Goal: Task Accomplishment & Management: Use online tool/utility

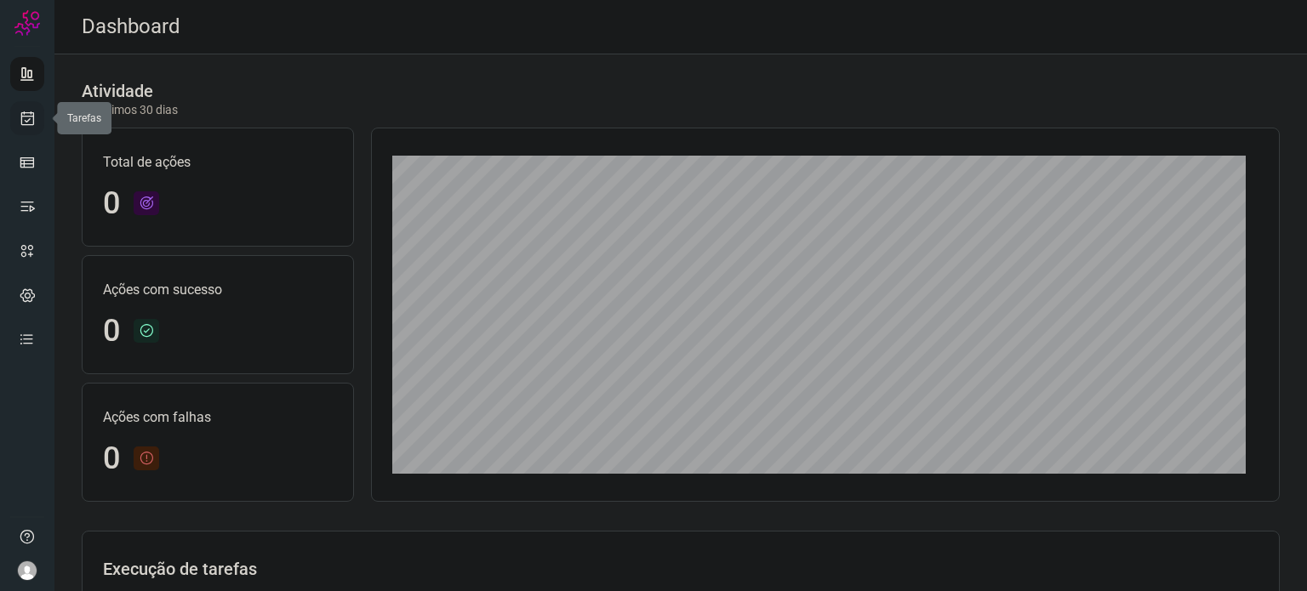
click at [27, 106] on link at bounding box center [27, 118] width 34 height 34
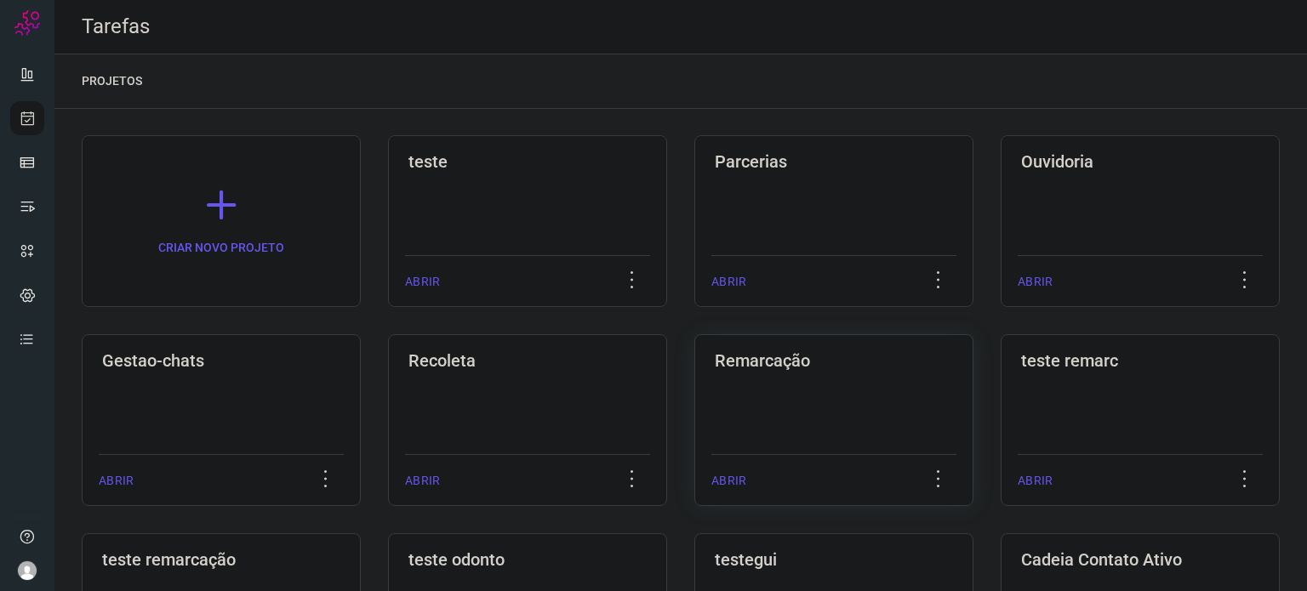
click at [711, 404] on div "Remarcação ABRIR" at bounding box center [833, 420] width 279 height 172
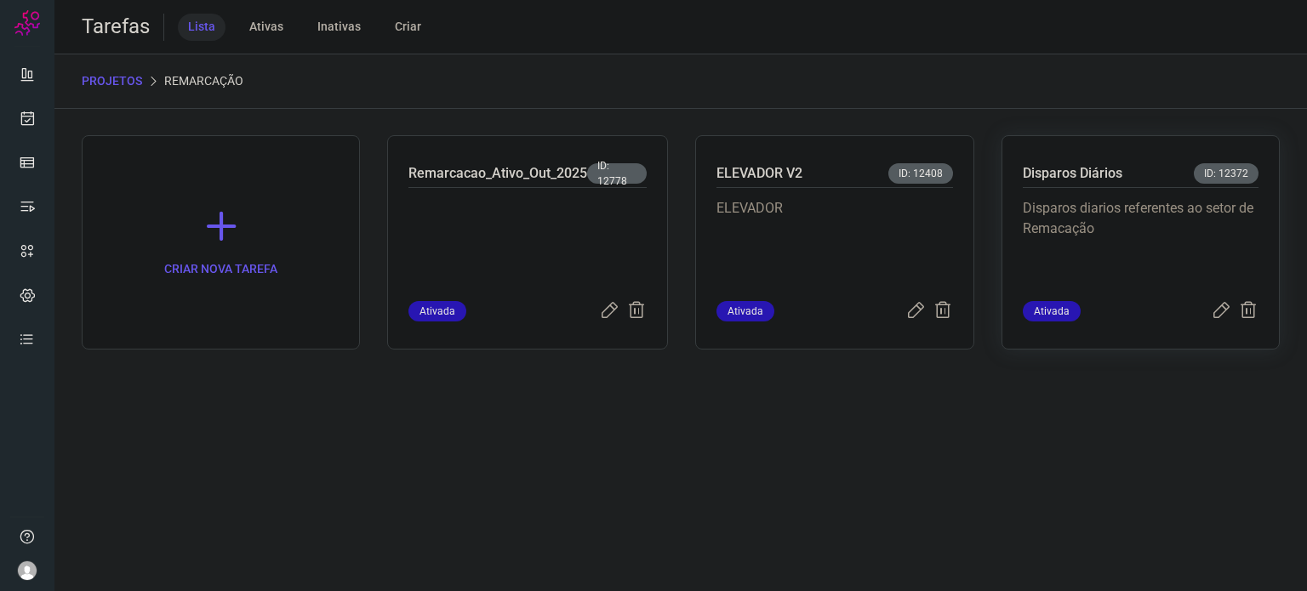
click at [1032, 224] on p "Disparos diarios referentes ao setor de Remacação" at bounding box center [1141, 240] width 236 height 85
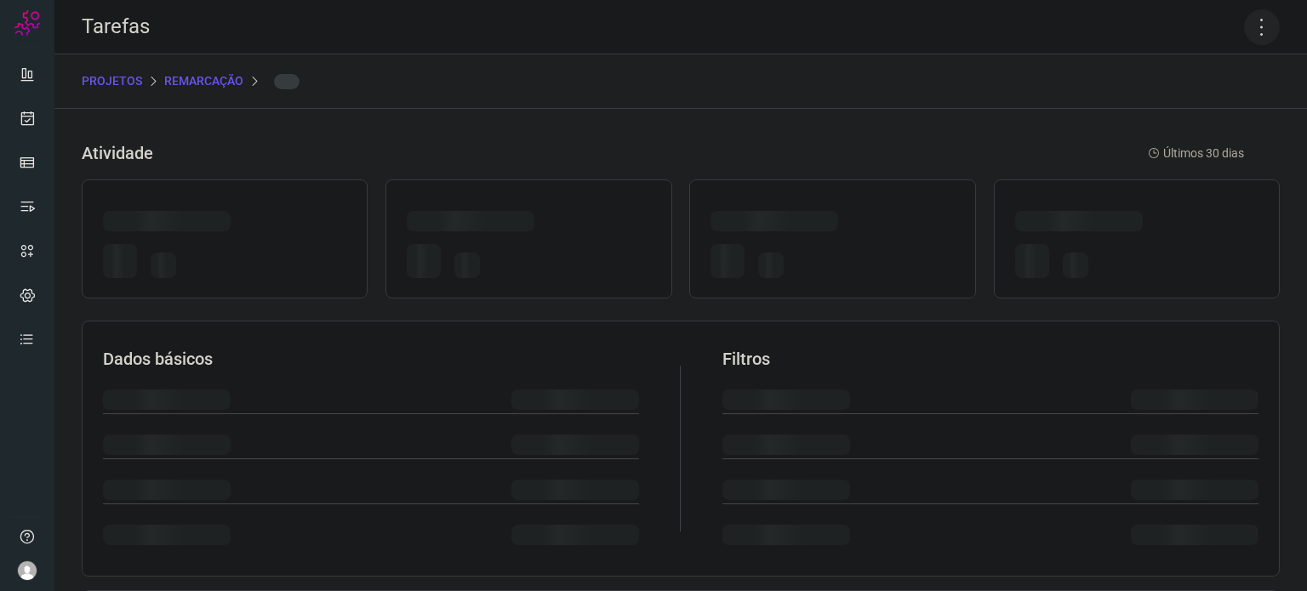
click at [1247, 29] on icon at bounding box center [1262, 27] width 36 height 36
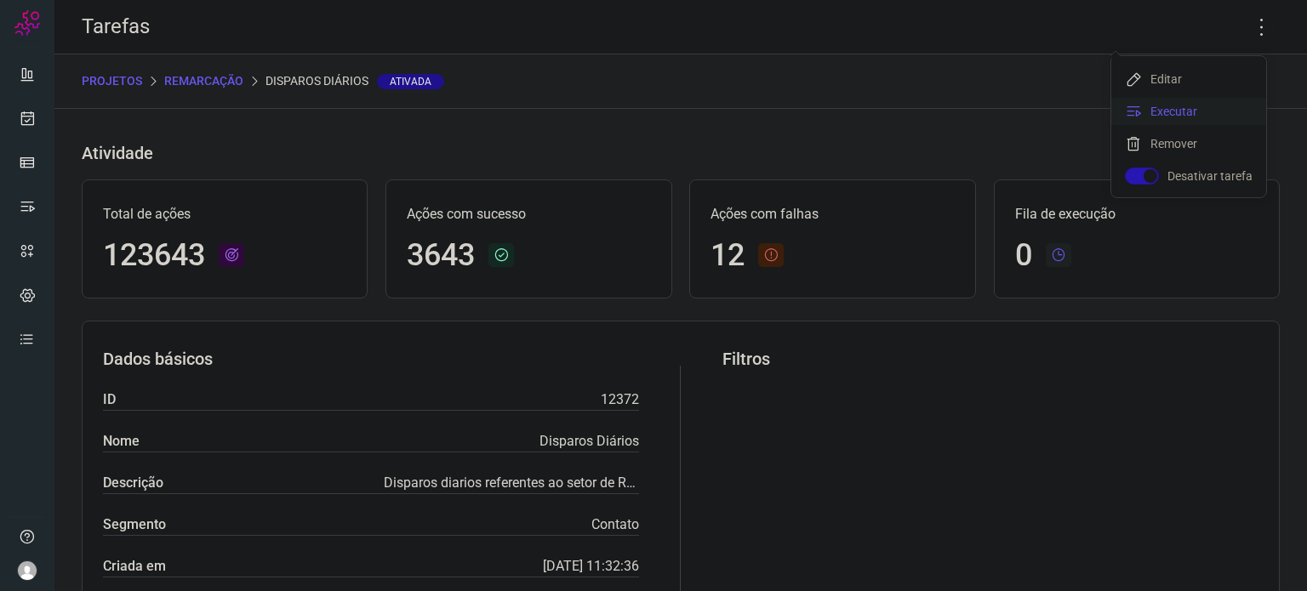
click at [1186, 117] on li "Executar" at bounding box center [1188, 111] width 155 height 27
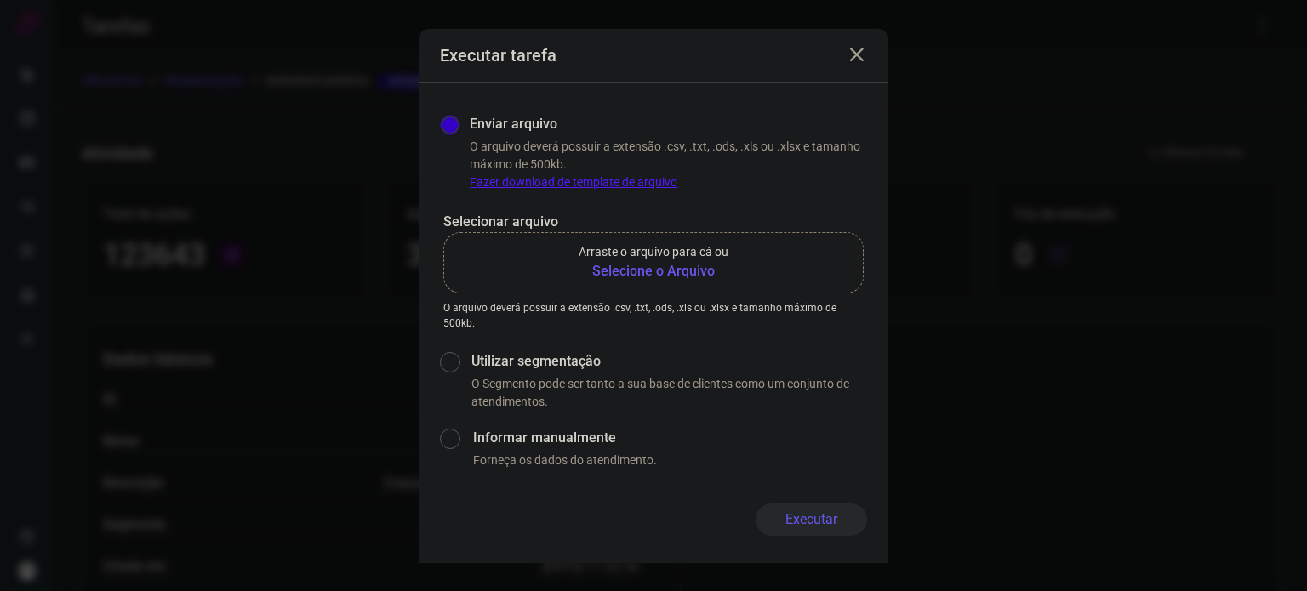
click at [670, 271] on b "Selecione o Arquivo" at bounding box center [654, 271] width 150 height 20
click at [0, 0] on input "Arraste o arquivo para cá ou Selecione o Arquivo" at bounding box center [0, 0] width 0 height 0
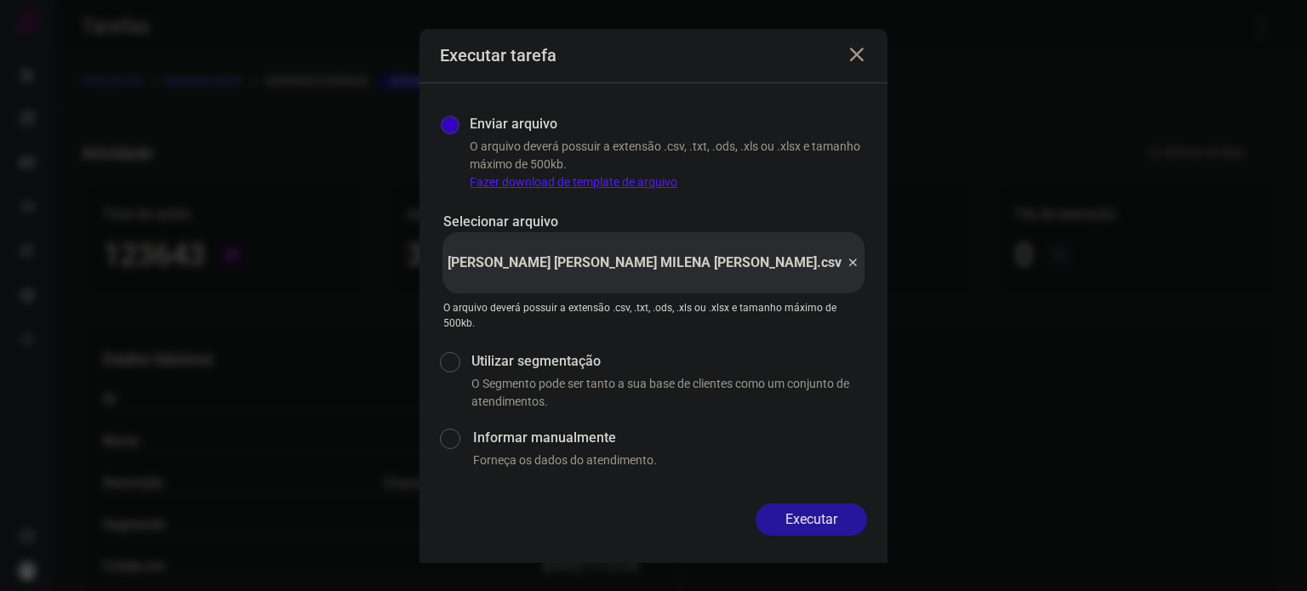
click at [831, 516] on button "Executar" at bounding box center [811, 520] width 111 height 32
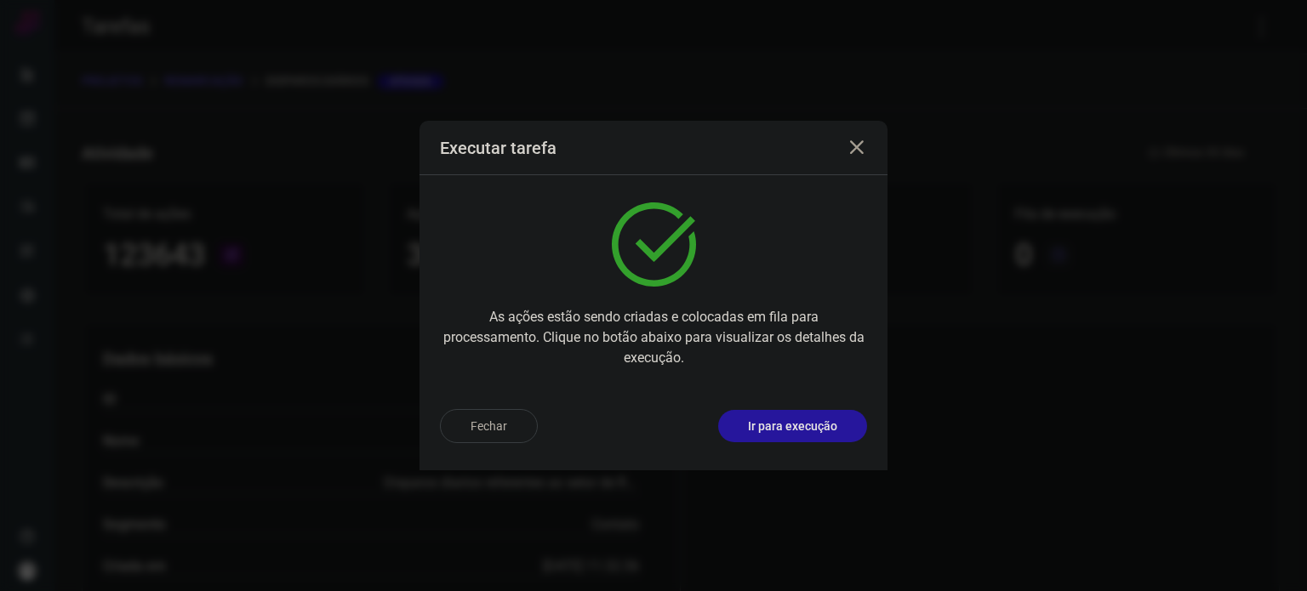
click at [753, 436] on button "Ir para execução" at bounding box center [792, 426] width 149 height 32
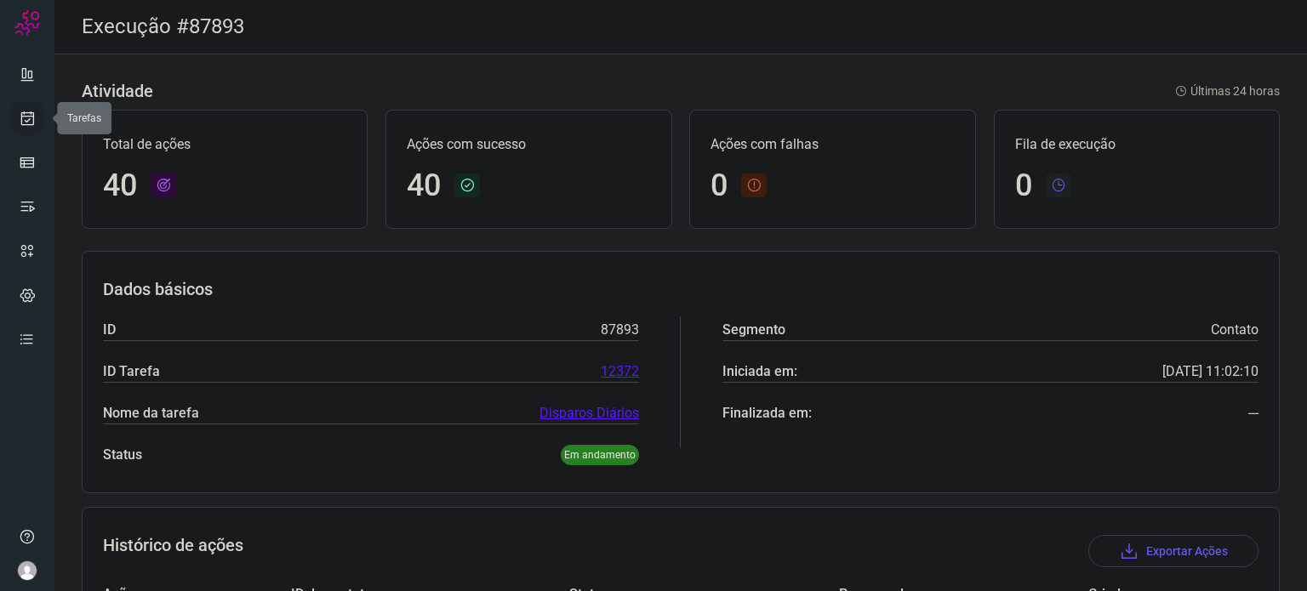
click at [26, 118] on icon at bounding box center [28, 118] width 18 height 17
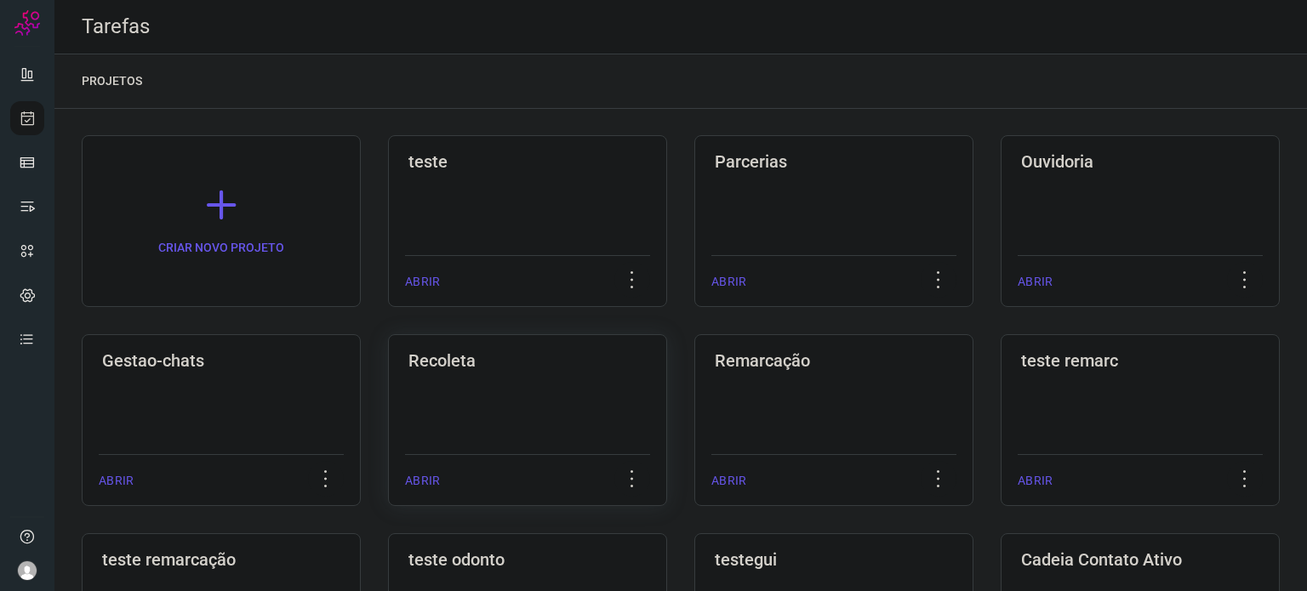
click at [578, 379] on div "Recoleta ABRIR" at bounding box center [527, 420] width 279 height 172
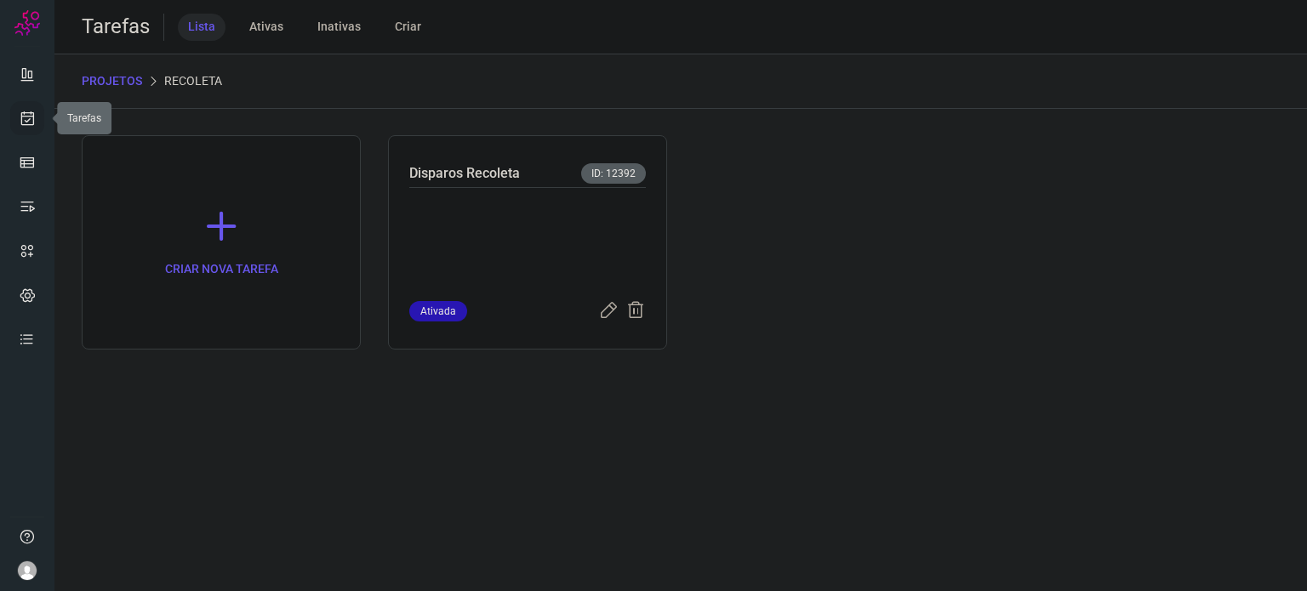
click at [37, 123] on link at bounding box center [27, 118] width 34 height 34
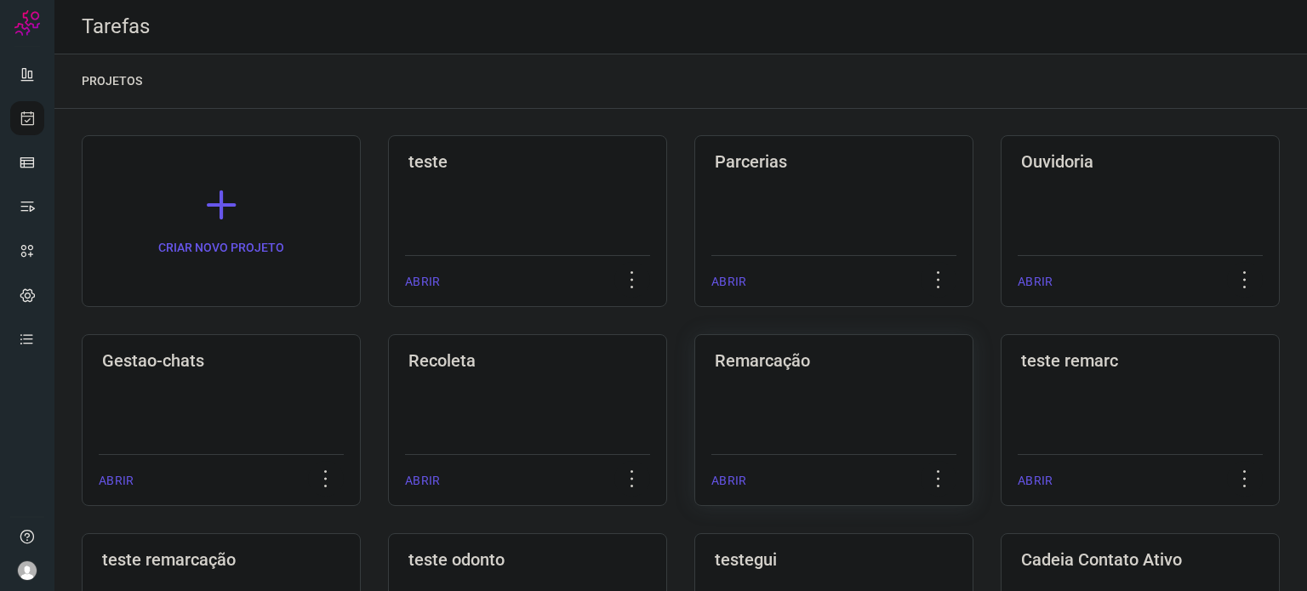
click at [799, 345] on div "Remarcação" at bounding box center [833, 357] width 245 height 27
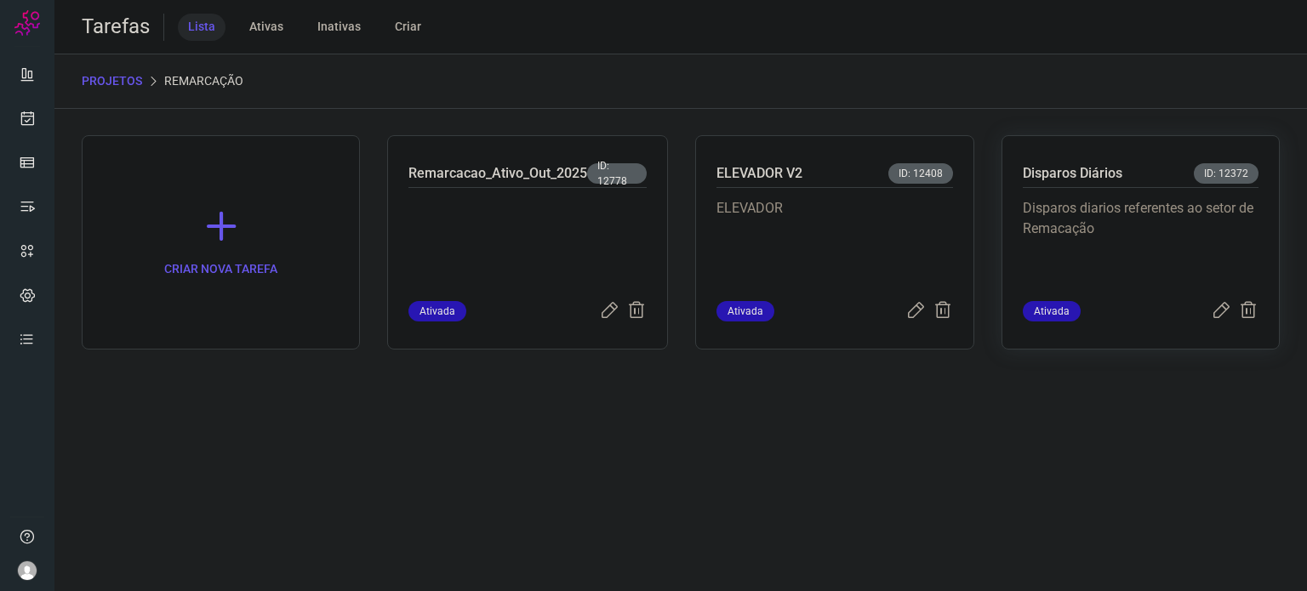
click at [1077, 242] on p "Disparos diarios referentes ao setor de Remacação" at bounding box center [1141, 240] width 236 height 85
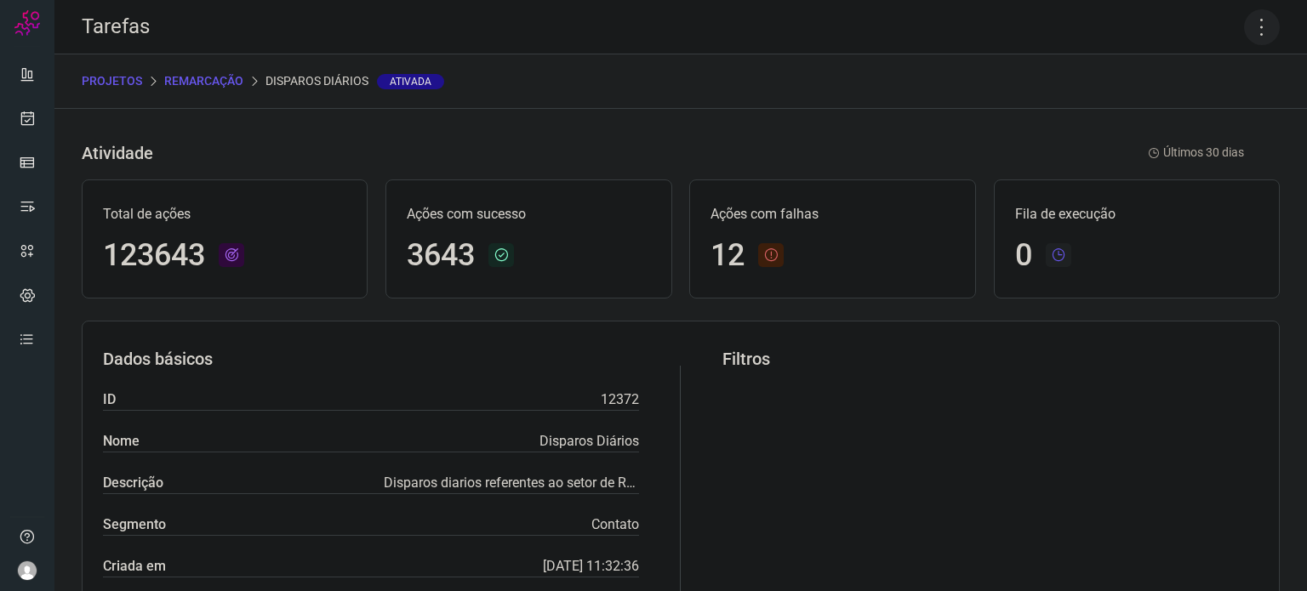
click at [1250, 23] on icon at bounding box center [1262, 27] width 36 height 36
click at [1147, 106] on li "Executar" at bounding box center [1188, 111] width 155 height 27
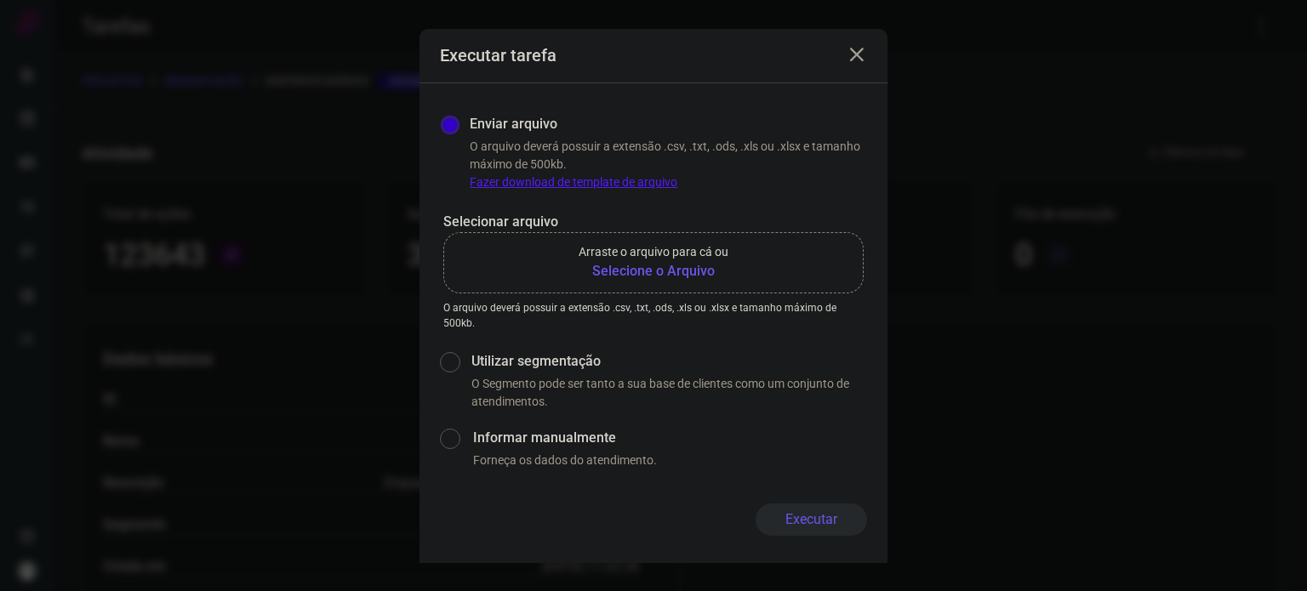
click at [682, 265] on b "Selecione o Arquivo" at bounding box center [654, 271] width 150 height 20
click at [0, 0] on input "Arraste o arquivo para cá ou Selecione o Arquivo" at bounding box center [0, 0] width 0 height 0
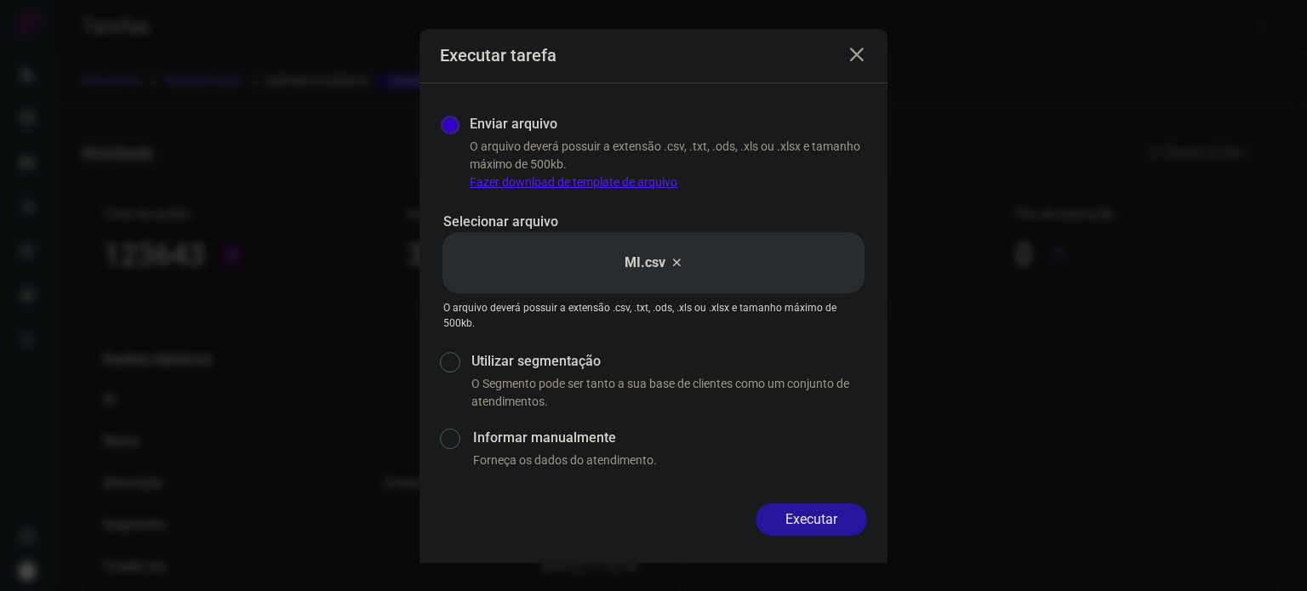
click at [806, 514] on button "Executar" at bounding box center [811, 520] width 111 height 32
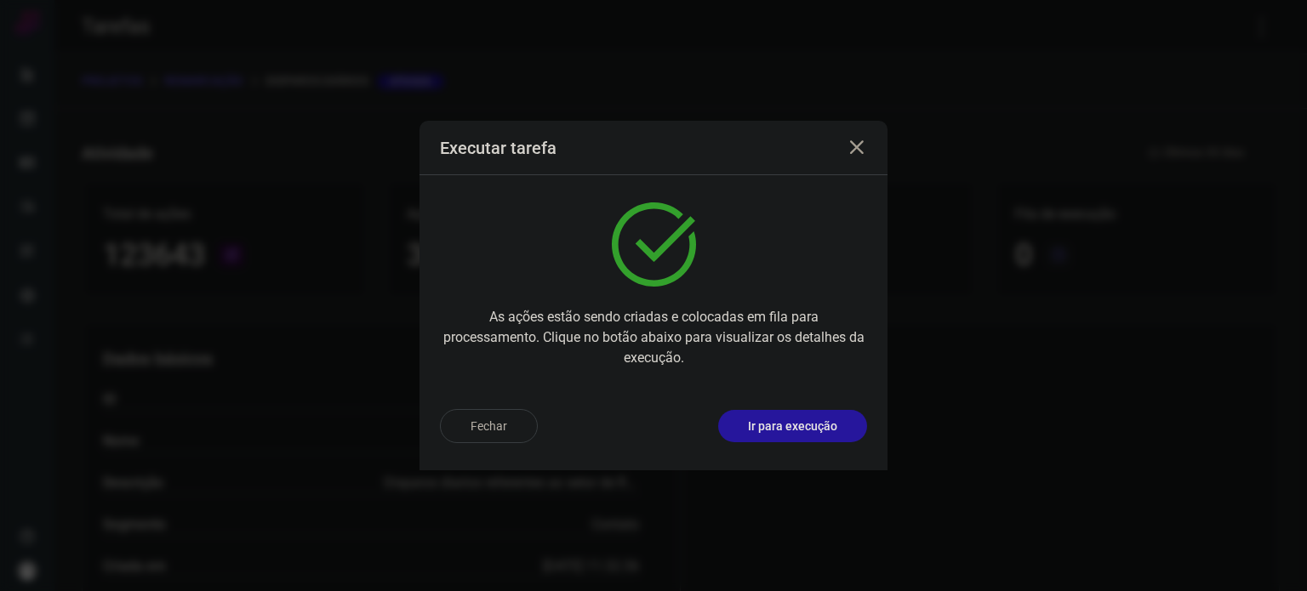
click at [819, 421] on p "Ir para execução" at bounding box center [792, 427] width 89 height 18
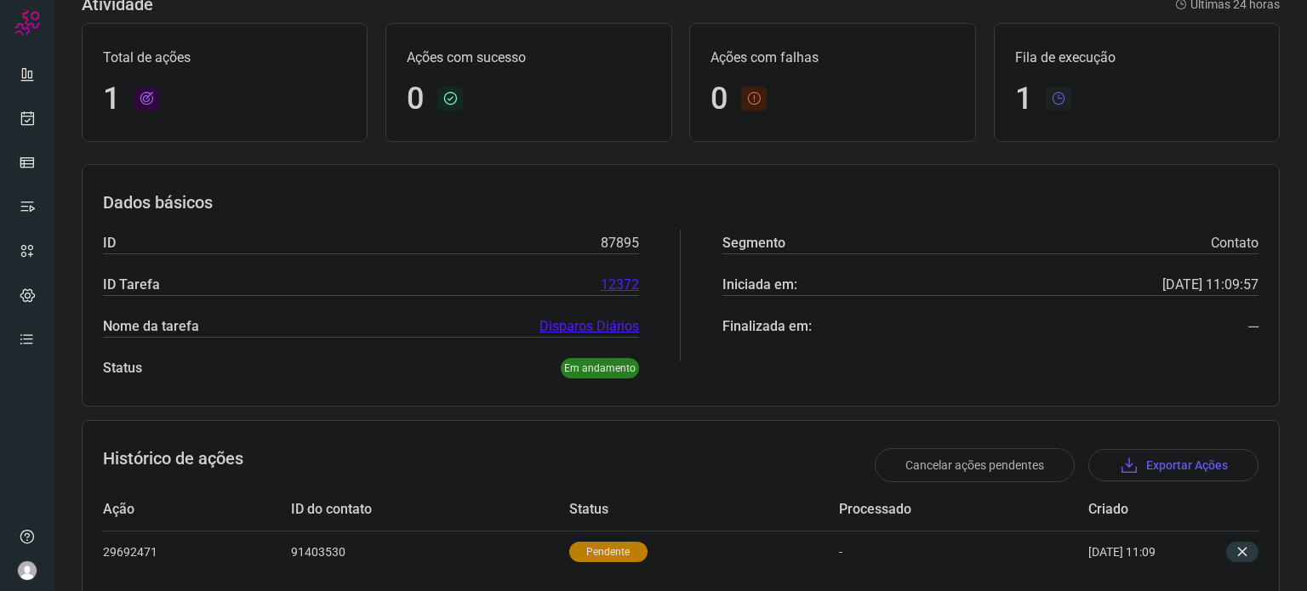
scroll to position [152, 0]
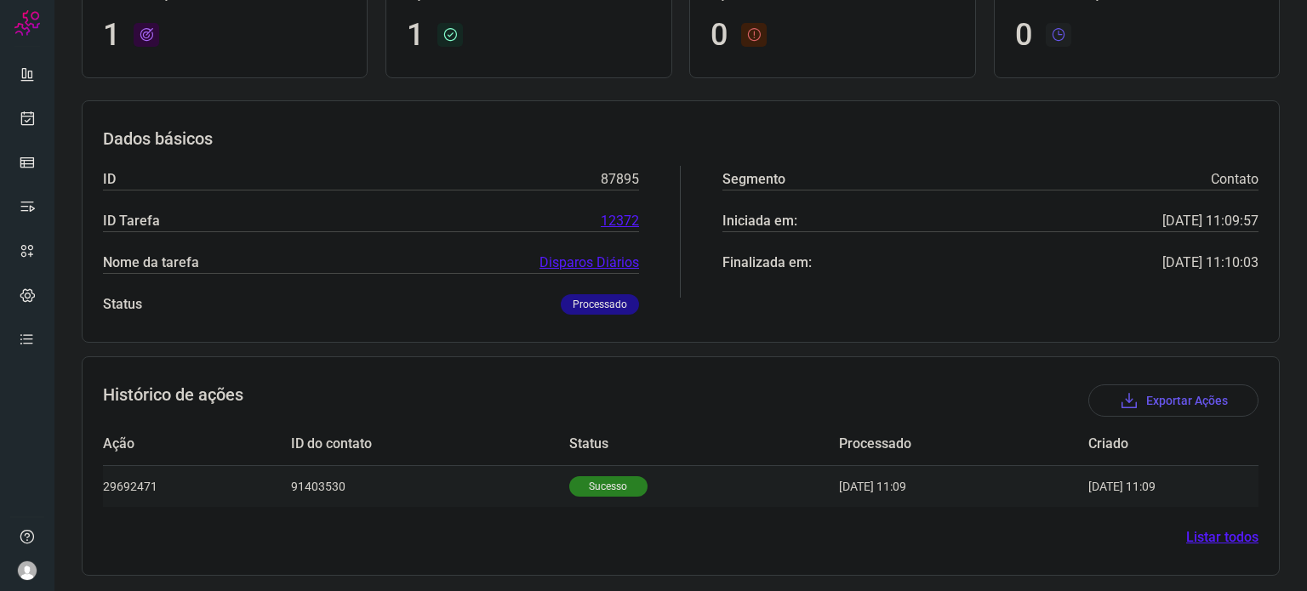
click at [585, 487] on p "Sucesso" at bounding box center [608, 486] width 78 height 20
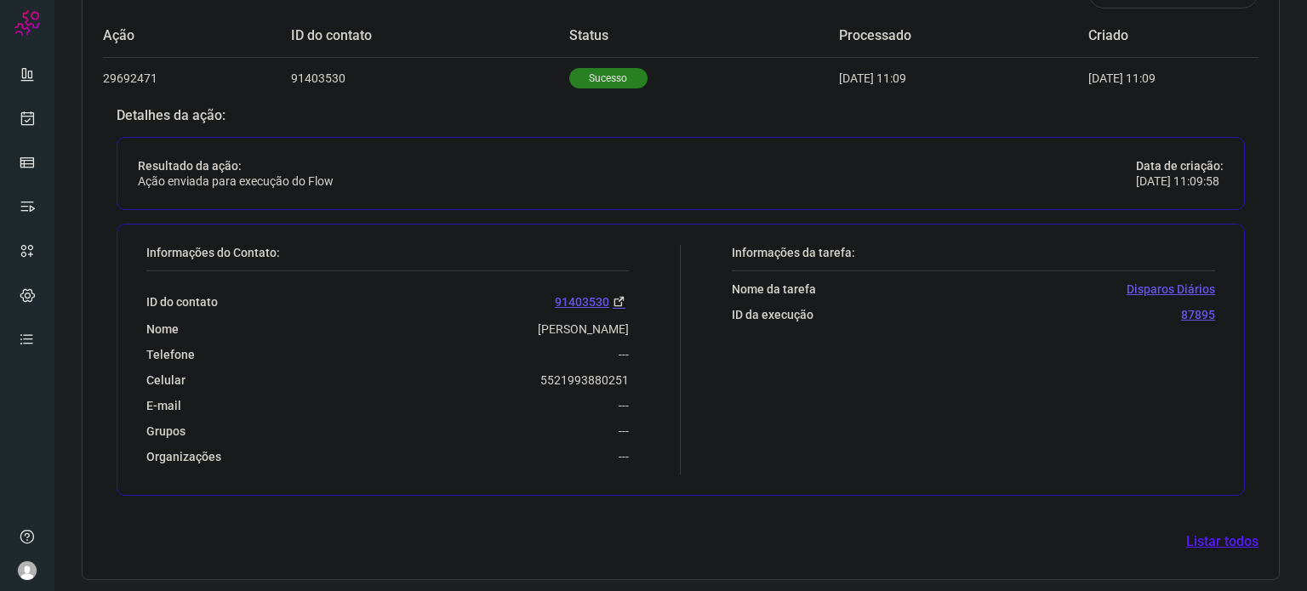
scroll to position [562, 0]
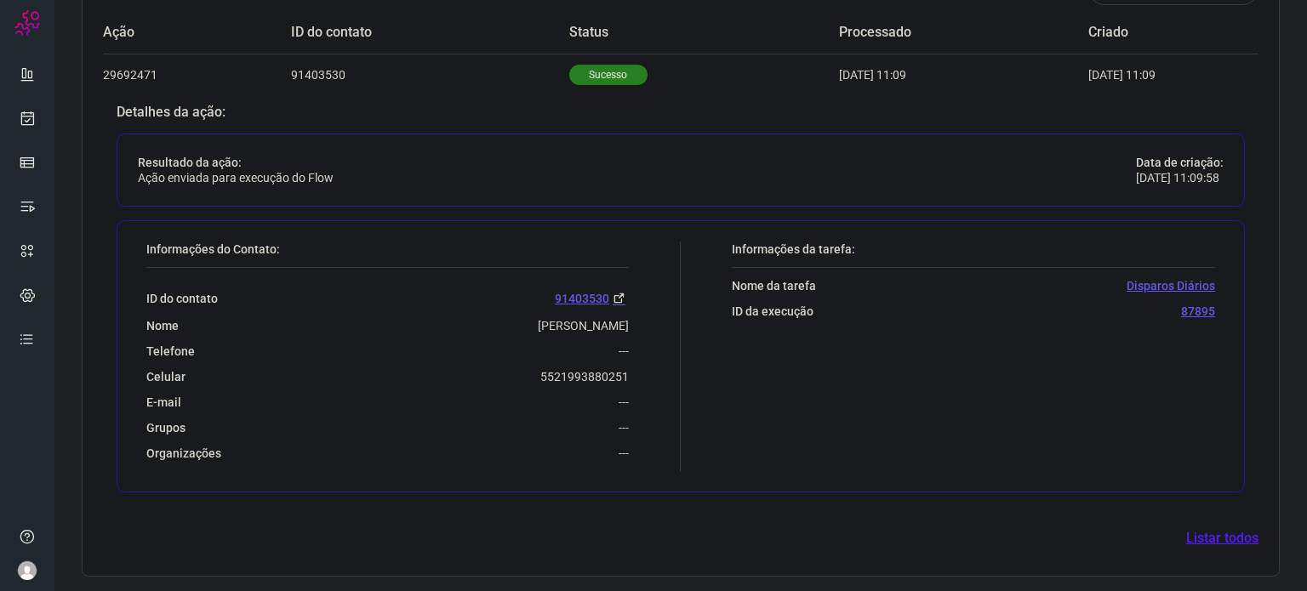
click at [592, 374] on p "5521993880251" at bounding box center [584, 376] width 88 height 15
